Goal: Information Seeking & Learning: Learn about a topic

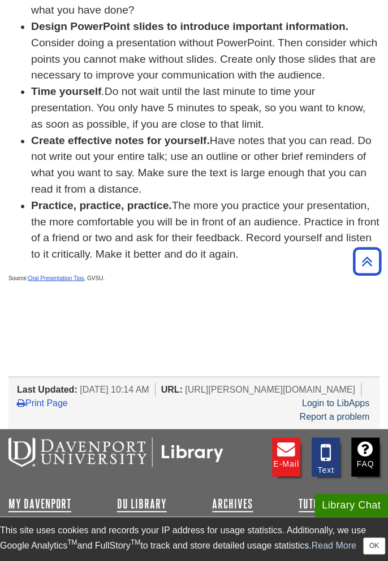
scroll to position [406, 0]
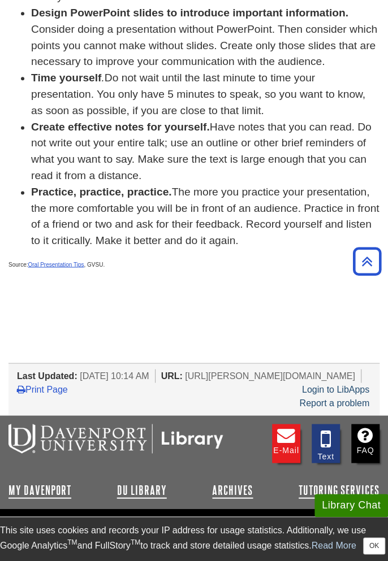
scroll to position [419, 0]
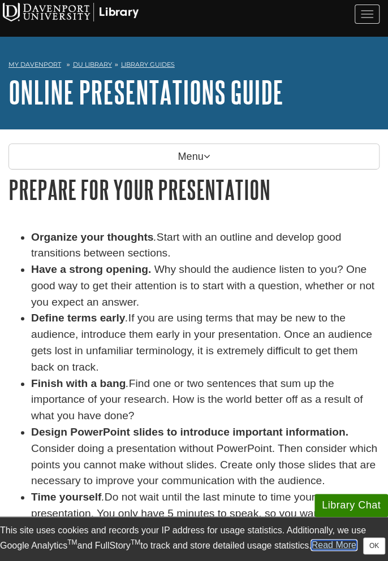
click at [353, 540] on link "Read More" at bounding box center [333, 545] width 45 height 10
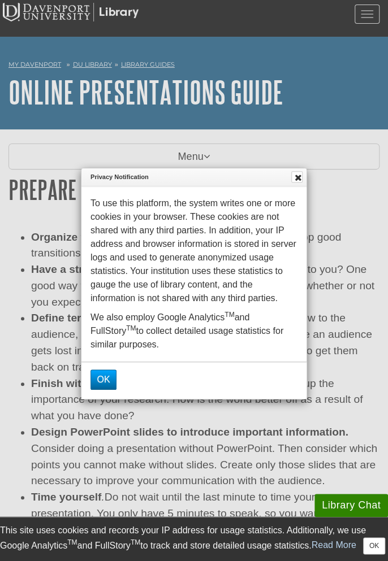
scroll to position [37, 0]
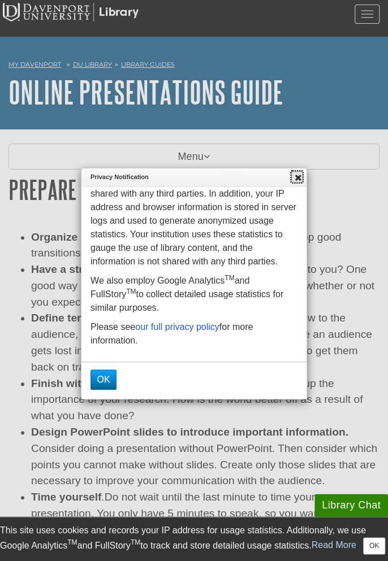
click at [296, 175] on icon at bounding box center [298, 177] width 12 height 9
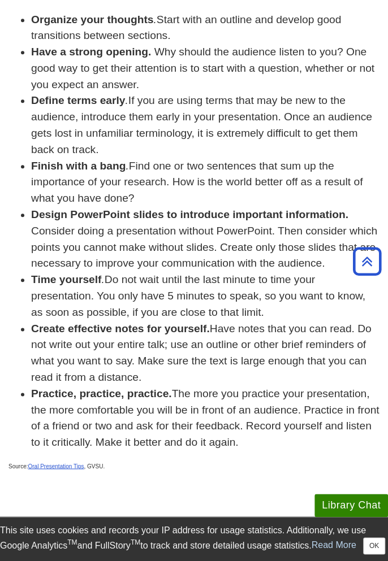
scroll to position [217, 0]
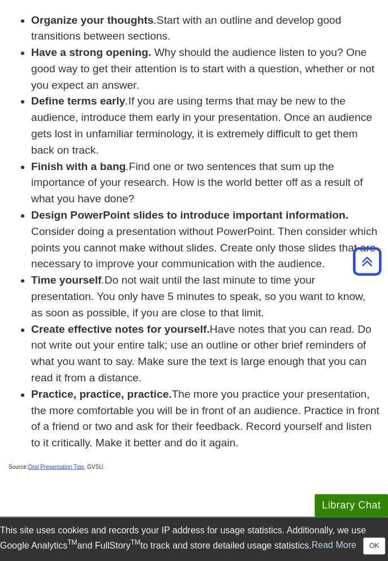
click at [384, 396] on div "Organize your thoughts . Start with an outline and develop good transitions bet…" at bounding box center [194, 251] width 388 height 478
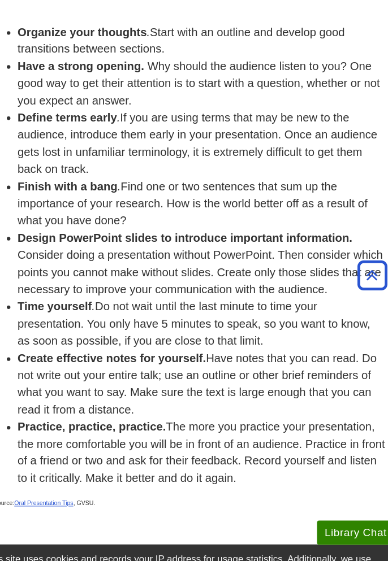
scroll to position [206, 0]
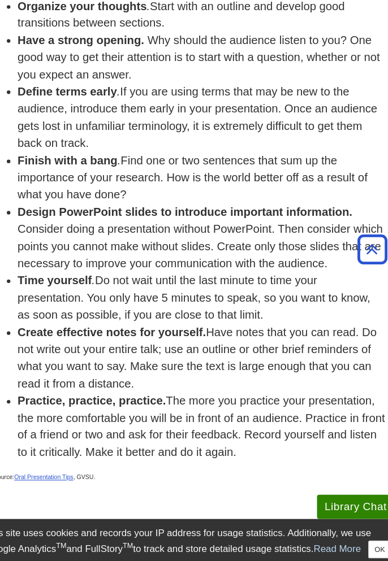
click at [376, 318] on li "Time yourself . Do not wait until the last minute to time your presentation. Yo…" at bounding box center [205, 307] width 348 height 49
click at [380, 537] on div "This site uses cookies and records your IP address for usage statistics. Additi…" at bounding box center [194, 539] width 388 height 31
